Goal: Task Accomplishment & Management: Manage account settings

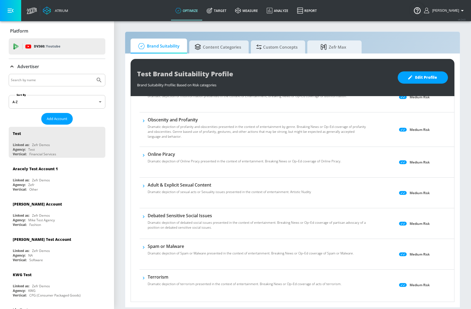
scroll to position [361, 0]
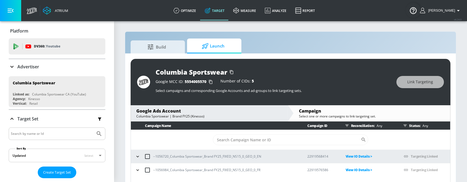
click at [137, 156] on icon "button" at bounding box center [137, 156] width 5 height 5
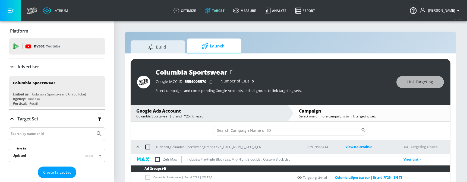
scroll to position [10, 0]
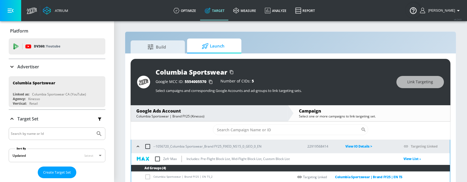
click at [147, 146] on input "checkbox" at bounding box center [147, 146] width 11 height 11
checkbox input "true"
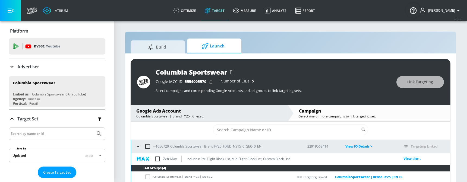
checkbox input "true"
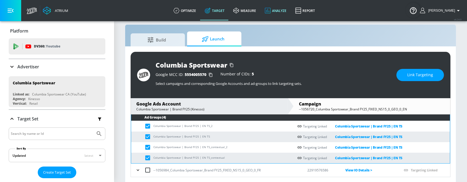
scroll to position [7, 0]
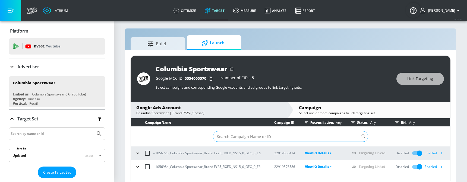
scroll to position [4, 0]
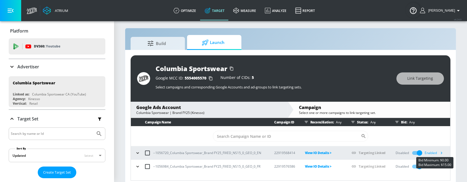
click at [432, 153] on div "Enabled" at bounding box center [435, 153] width 21 height 8
click at [138, 153] on icon "button" at bounding box center [137, 152] width 2 height 1
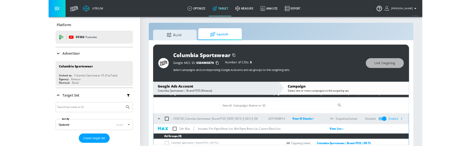
scroll to position [17, 0]
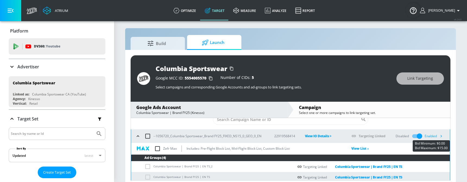
click at [438, 135] on icon "button" at bounding box center [441, 136] width 6 height 6
